Goal: Transaction & Acquisition: Purchase product/service

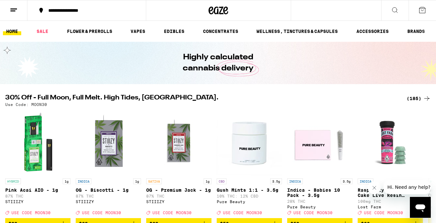
click at [423, 96] on icon at bounding box center [427, 99] width 8 height 8
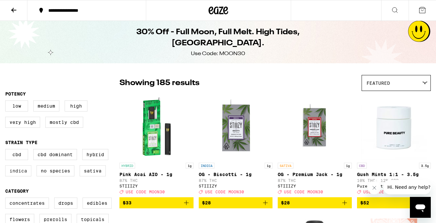
click at [17, 171] on label "Indica" at bounding box center [18, 170] width 26 height 11
click at [7, 150] on input "Indica" at bounding box center [7, 150] width 0 height 0
checkbox input "true"
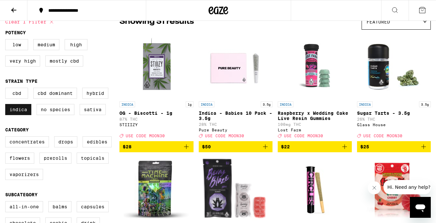
scroll to position [69, 0]
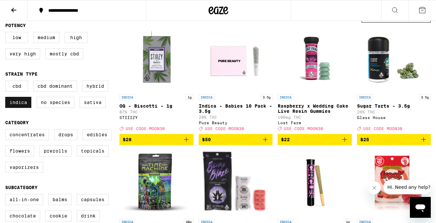
click at [18, 172] on label "Vaporizers" at bounding box center [24, 167] width 38 height 11
click at [7, 131] on input "Vaporizers" at bounding box center [7, 130] width 0 height 0
checkbox input "true"
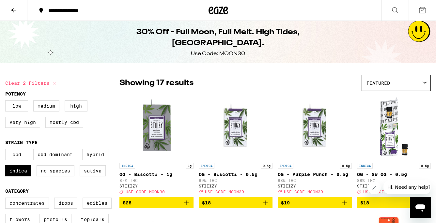
click at [11, 9] on icon at bounding box center [14, 10] width 8 height 8
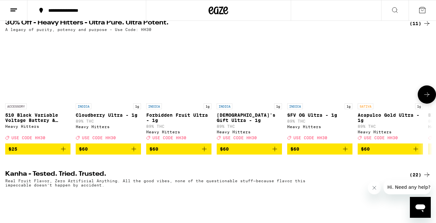
scroll to position [226, 0]
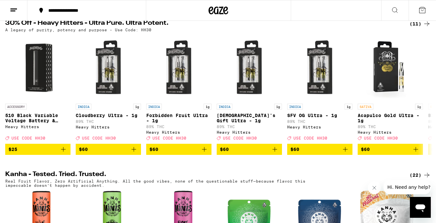
click at [418, 28] on div "(11)" at bounding box center [419, 24] width 21 height 8
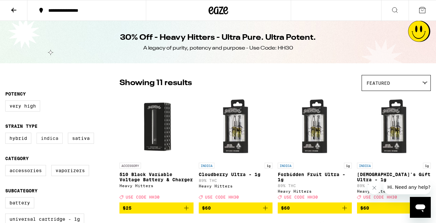
click at [46, 140] on label "Indica" at bounding box center [50, 138] width 26 height 11
click at [7, 134] on input "Indica" at bounding box center [7, 134] width 0 height 0
checkbox input "true"
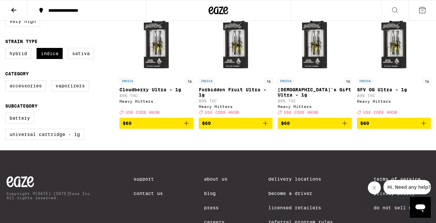
scroll to position [85, 0]
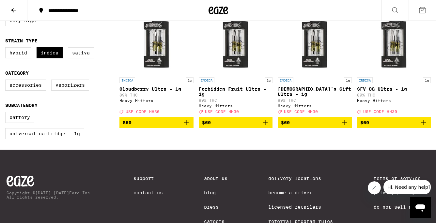
click at [143, 89] on p "Cloudberry Ultra - 1g" at bounding box center [156, 88] width 74 height 5
click at [188, 125] on icon "Add to bag" at bounding box center [186, 122] width 5 height 5
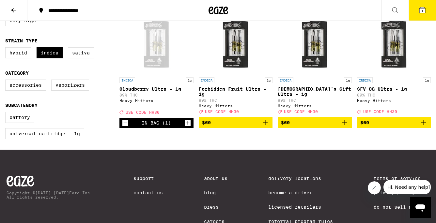
click at [245, 49] on img "Open page for Forbidden Fruit Ultra - 1g from Heavy Hitters" at bounding box center [235, 41] width 65 height 65
click at [266, 127] on icon "Add to bag" at bounding box center [265, 123] width 8 height 8
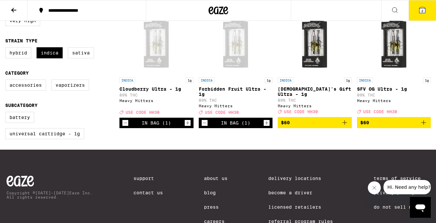
click at [317, 56] on img "Open page for God's Gift Ultra - 1g from Heavy Hitters" at bounding box center [314, 41] width 65 height 65
click at [391, 61] on img "Open page for SFV OG Ultra - 1g from Heavy Hitters" at bounding box center [393, 41] width 65 height 65
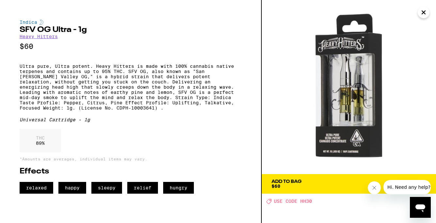
click at [421, 12] on icon "Close" at bounding box center [424, 13] width 8 height 10
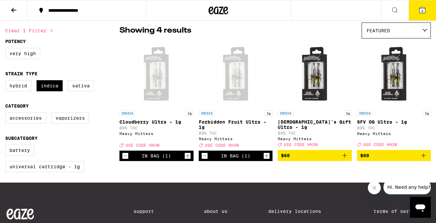
scroll to position [51, 0]
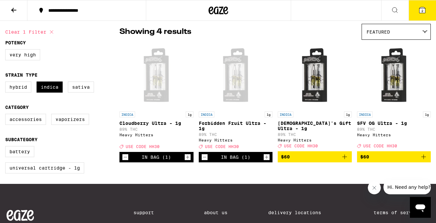
click at [267, 161] on icon "Increment" at bounding box center [267, 157] width 6 height 8
click at [421, 11] on icon at bounding box center [422, 10] width 6 height 6
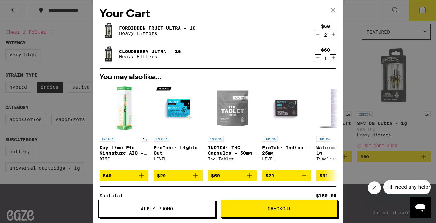
click at [188, 214] on button "Apply Promo" at bounding box center [156, 209] width 117 height 18
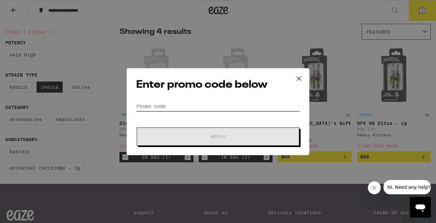
click at [153, 111] on input "Promo Code" at bounding box center [218, 106] width 164 height 10
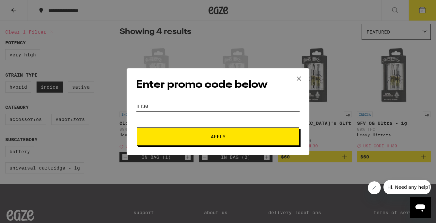
type input "HH30"
click at [210, 138] on span "Apply" at bounding box center [217, 136] width 117 height 5
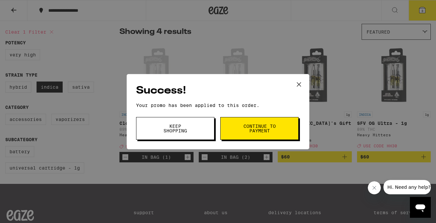
click at [255, 132] on span "Continue to payment" at bounding box center [259, 128] width 33 height 9
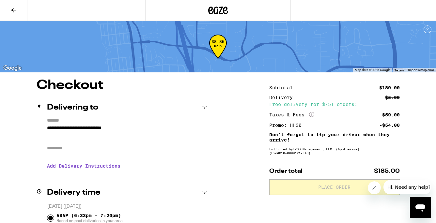
click at [62, 153] on input "Apt/Suite" at bounding box center [127, 149] width 160 height 16
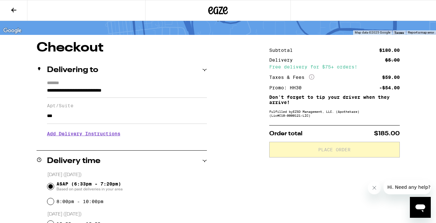
scroll to position [38, 0]
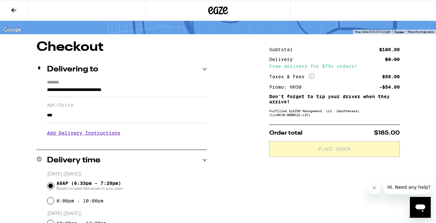
type input "***"
click at [177, 167] on div "Delivery time" at bounding box center [122, 160] width 170 height 21
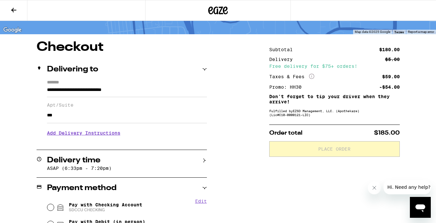
click at [88, 139] on h3 "Add Delivery Instructions" at bounding box center [127, 133] width 160 height 15
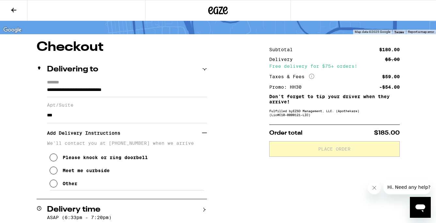
click at [54, 188] on icon at bounding box center [54, 184] width 8 height 8
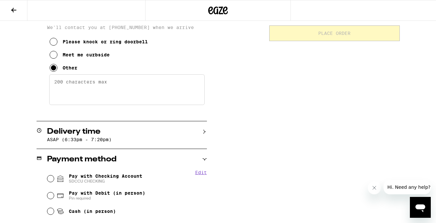
scroll to position [167, 0]
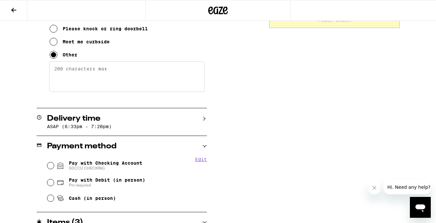
click at [80, 77] on textarea "Enter any other delivery instructions you want driver to know" at bounding box center [126, 76] width 155 height 31
paste textarea "ENTER [GEOGRAPHIC_DATA] FROM ENCINITAS BLVD (FLAGS), [GEOGRAPHIC_DATA], MAKE 1S…"
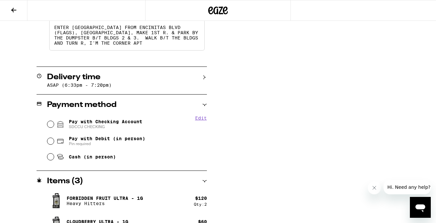
scroll to position [209, 0]
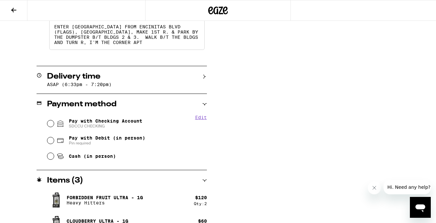
type textarea "ENTER [GEOGRAPHIC_DATA] FROM ENCINITAS BLVD (FLAGS), [GEOGRAPHIC_DATA], MAKE 1S…"
click at [50, 124] on input "Pay with Checking Account SDCCU CHECKING" at bounding box center [50, 123] width 7 height 7
radio input "true"
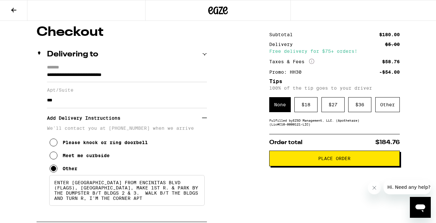
scroll to position [53, 0]
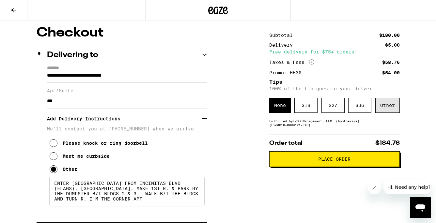
click at [384, 105] on div "Other" at bounding box center [387, 105] width 24 height 15
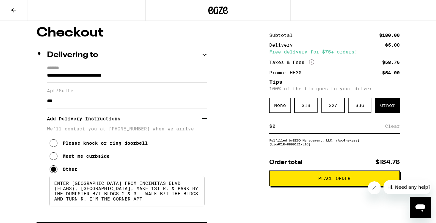
click at [360, 128] on input at bounding box center [328, 126] width 113 height 6
type input "9"
click at [393, 130] on div "Save" at bounding box center [394, 126] width 12 height 14
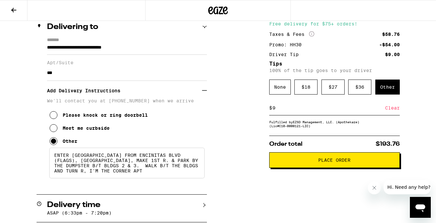
scroll to position [80, 0]
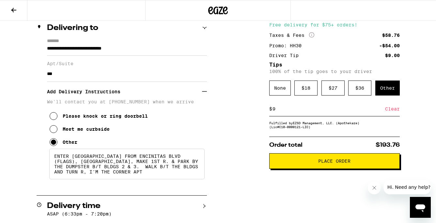
click at [275, 112] on input "9" at bounding box center [328, 109] width 113 height 6
type input "10"
click at [393, 109] on div "Save" at bounding box center [394, 109] width 12 height 14
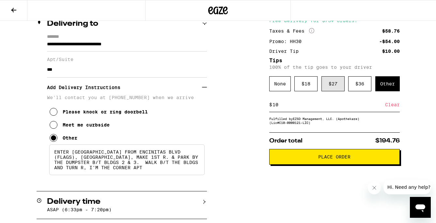
scroll to position [98, 0]
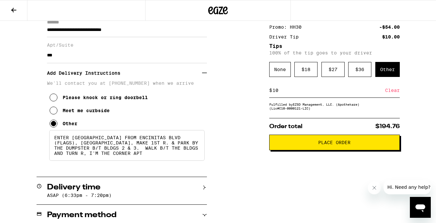
click at [334, 145] on span "Place Order" at bounding box center [334, 142] width 32 height 5
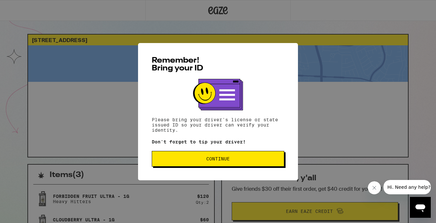
click at [212, 160] on span "Continue" at bounding box center [217, 159] width 23 height 5
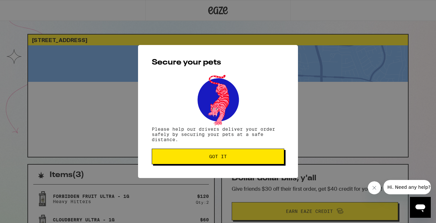
click at [212, 159] on span "Got it" at bounding box center [218, 156] width 18 height 5
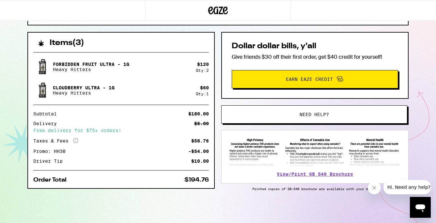
scroll to position [134, 0]
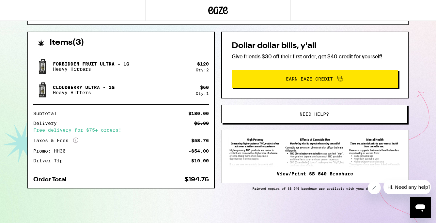
click at [317, 176] on link "View/Print SB 540 Brochure" at bounding box center [315, 173] width 76 height 5
click at [320, 174] on link "View/Print SB 540 Brochure" at bounding box center [315, 173] width 76 height 5
click at [374, 190] on icon "Close message from company" at bounding box center [374, 187] width 5 height 5
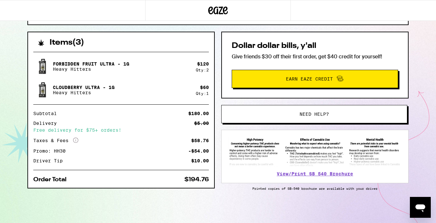
click at [320, 148] on img at bounding box center [315, 152] width 174 height 30
